Goal: Task Accomplishment & Management: Complete application form

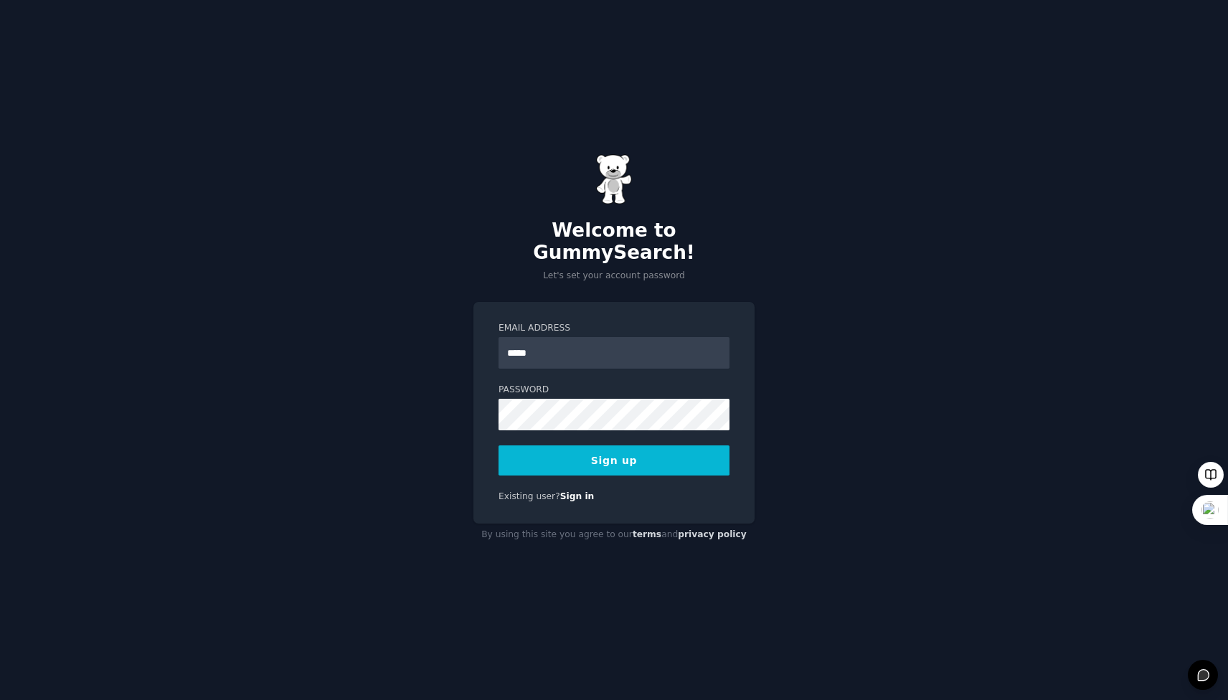
type input "**********"
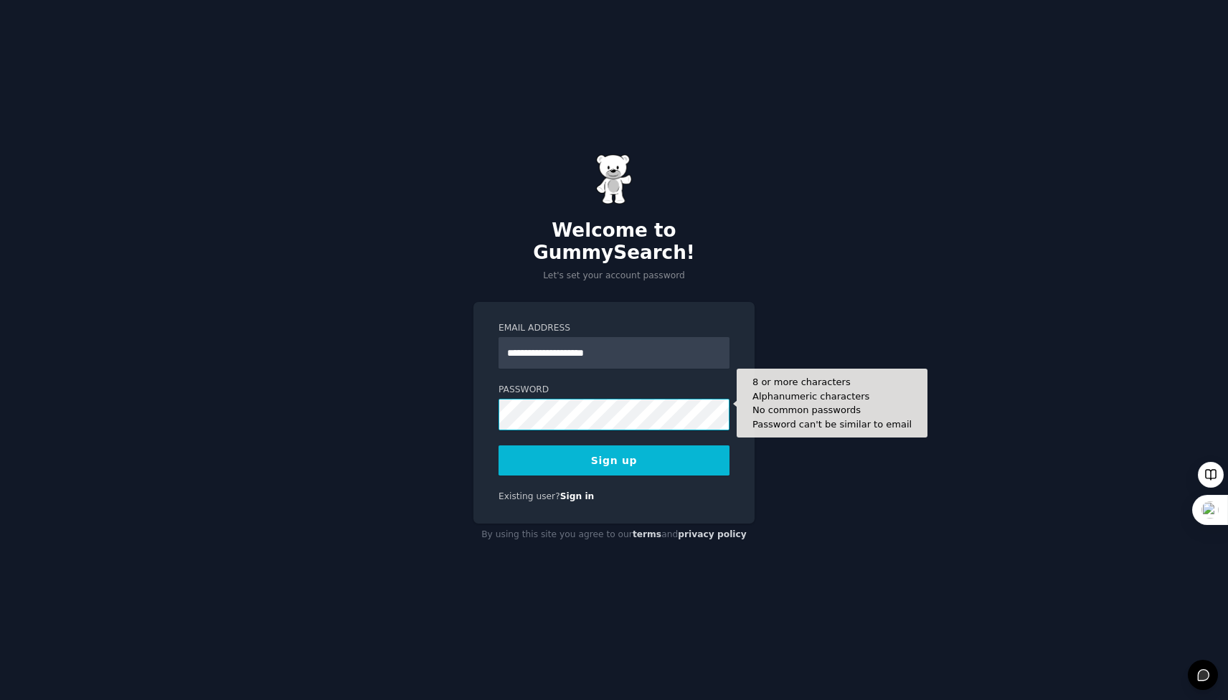
click at [458, 409] on div "**********" at bounding box center [614, 350] width 1228 height 700
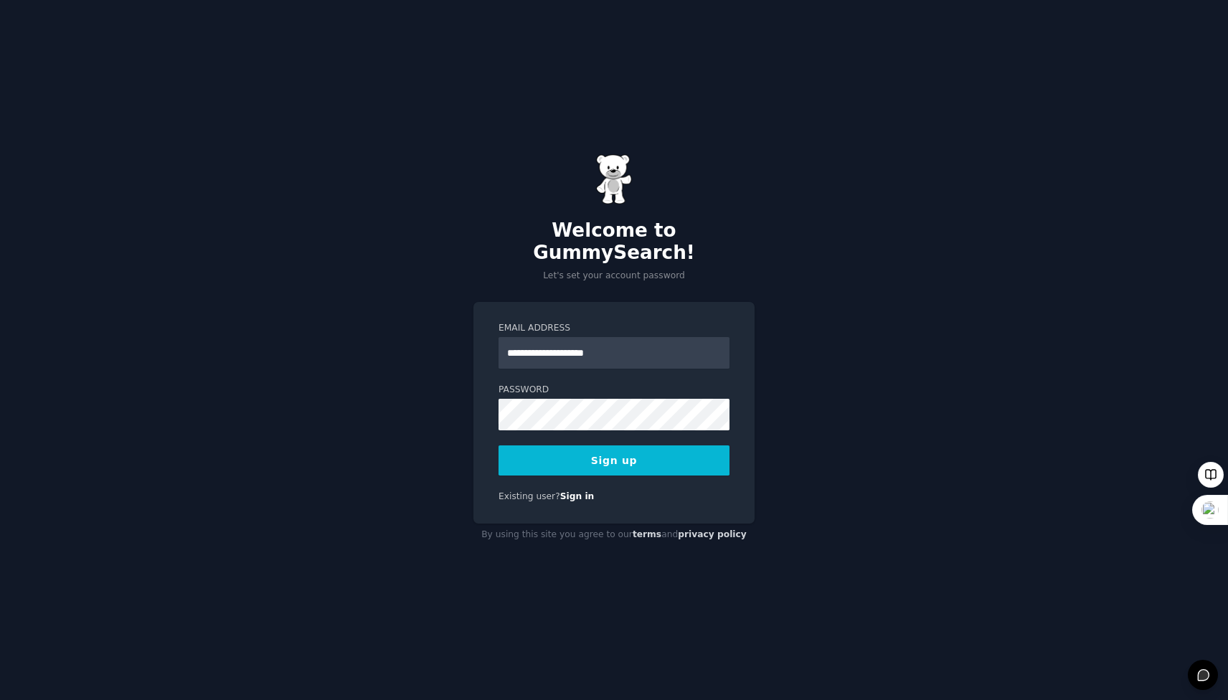
click at [598, 445] on button "Sign up" at bounding box center [614, 460] width 231 height 30
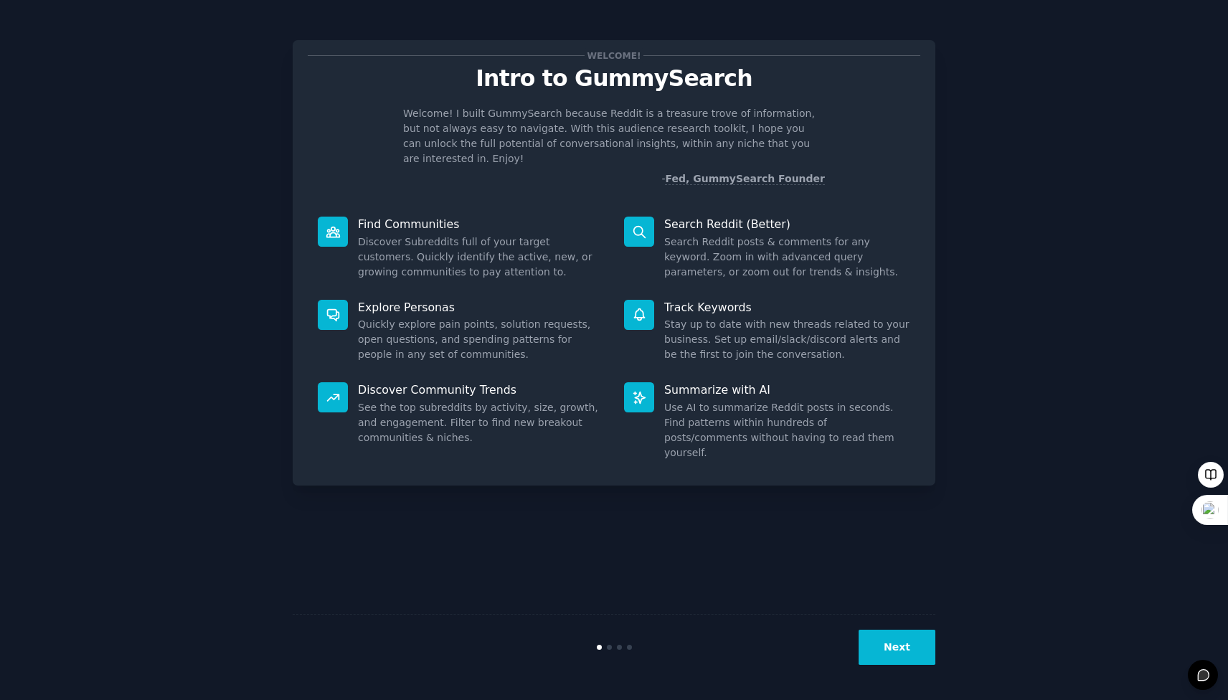
click at [884, 642] on button "Next" at bounding box center [897, 647] width 77 height 35
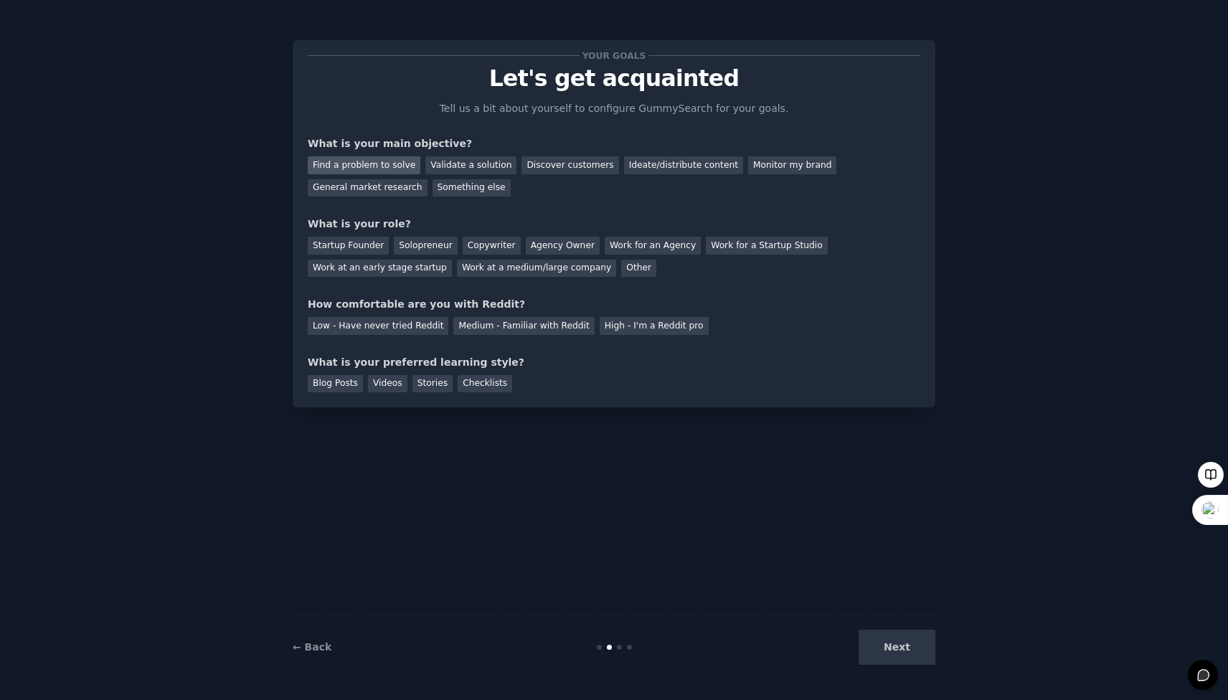
click at [387, 159] on div "Find a problem to solve" at bounding box center [364, 165] width 113 height 18
click at [572, 161] on div "Discover customers" at bounding box center [570, 165] width 97 height 18
click at [375, 186] on div "General market research" at bounding box center [368, 188] width 120 height 18
click at [428, 242] on div "Solopreneur" at bounding box center [425, 246] width 63 height 18
click at [487, 326] on div "Medium - Familiar with Reddit" at bounding box center [523, 326] width 141 height 18
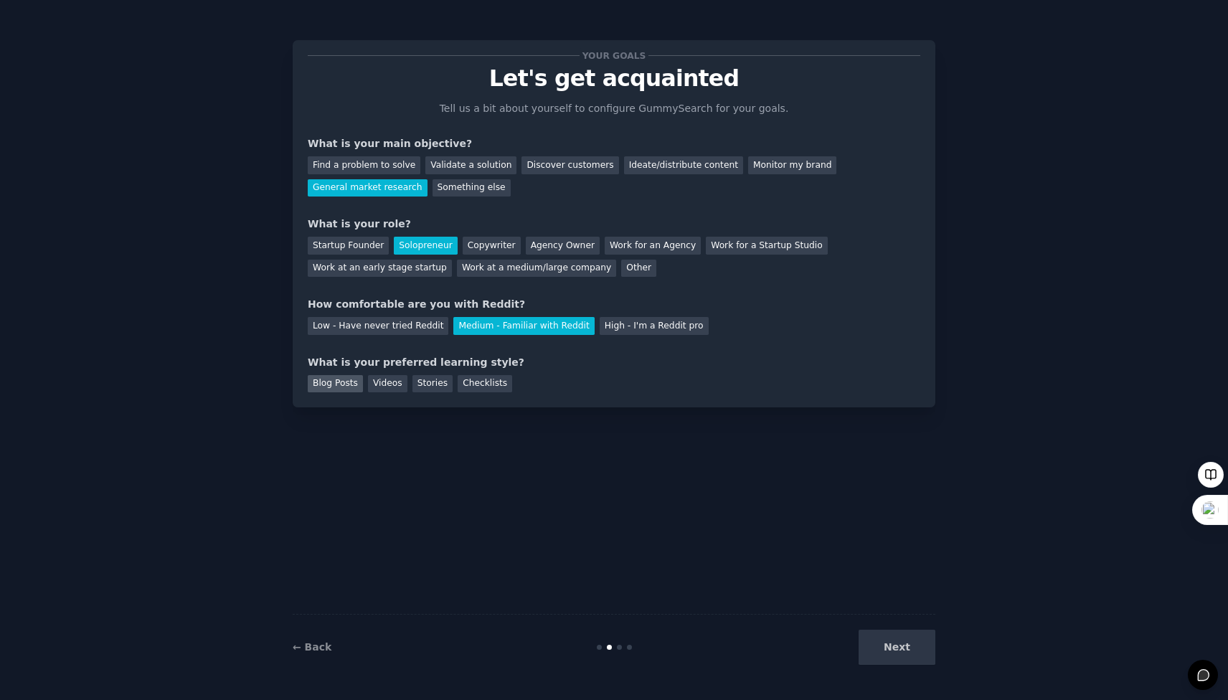
click at [334, 392] on div "Blog Posts" at bounding box center [335, 384] width 55 height 18
click at [859, 634] on div "Next" at bounding box center [828, 647] width 214 height 35
click at [885, 639] on button "Next" at bounding box center [897, 647] width 77 height 35
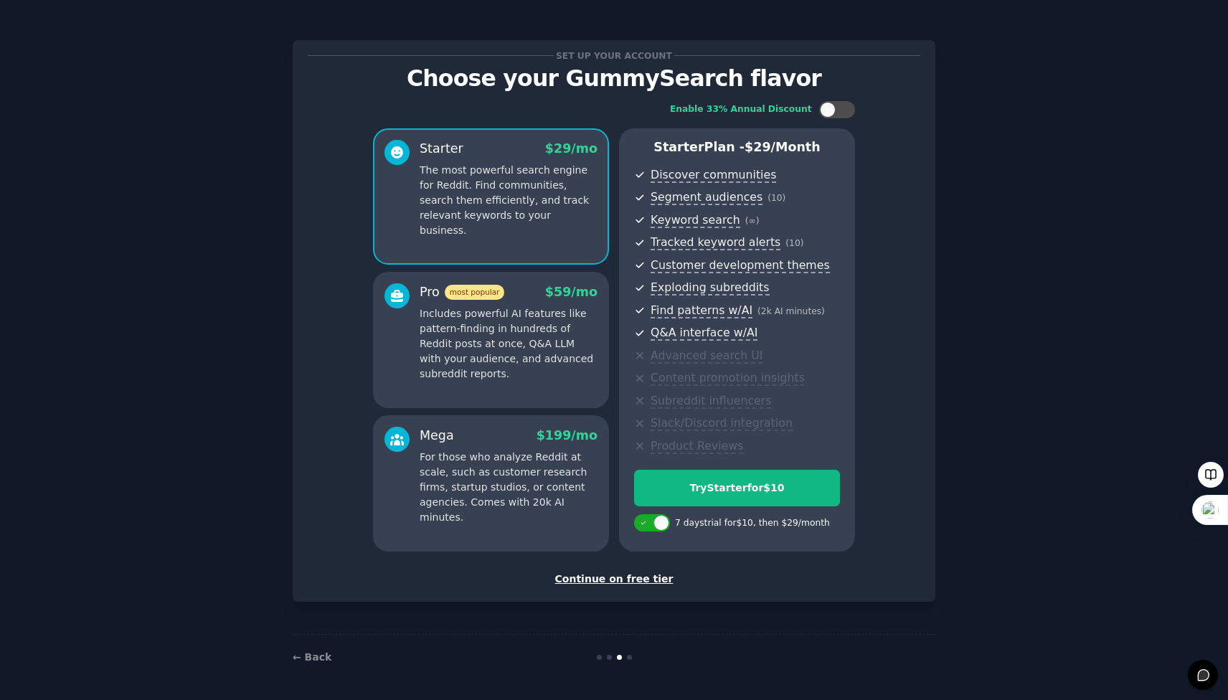
click at [609, 582] on div "Continue on free tier" at bounding box center [614, 579] width 613 height 15
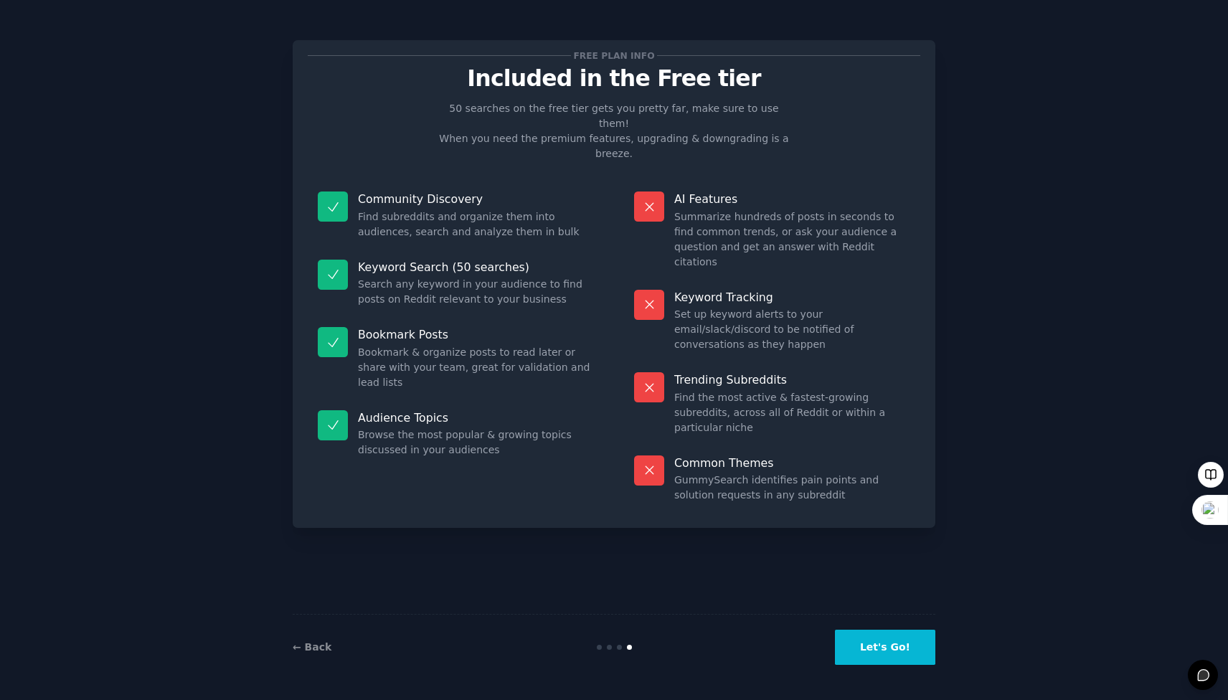
click at [910, 647] on button "Let's Go!" at bounding box center [885, 647] width 100 height 35
